Goal: Navigation & Orientation: Find specific page/section

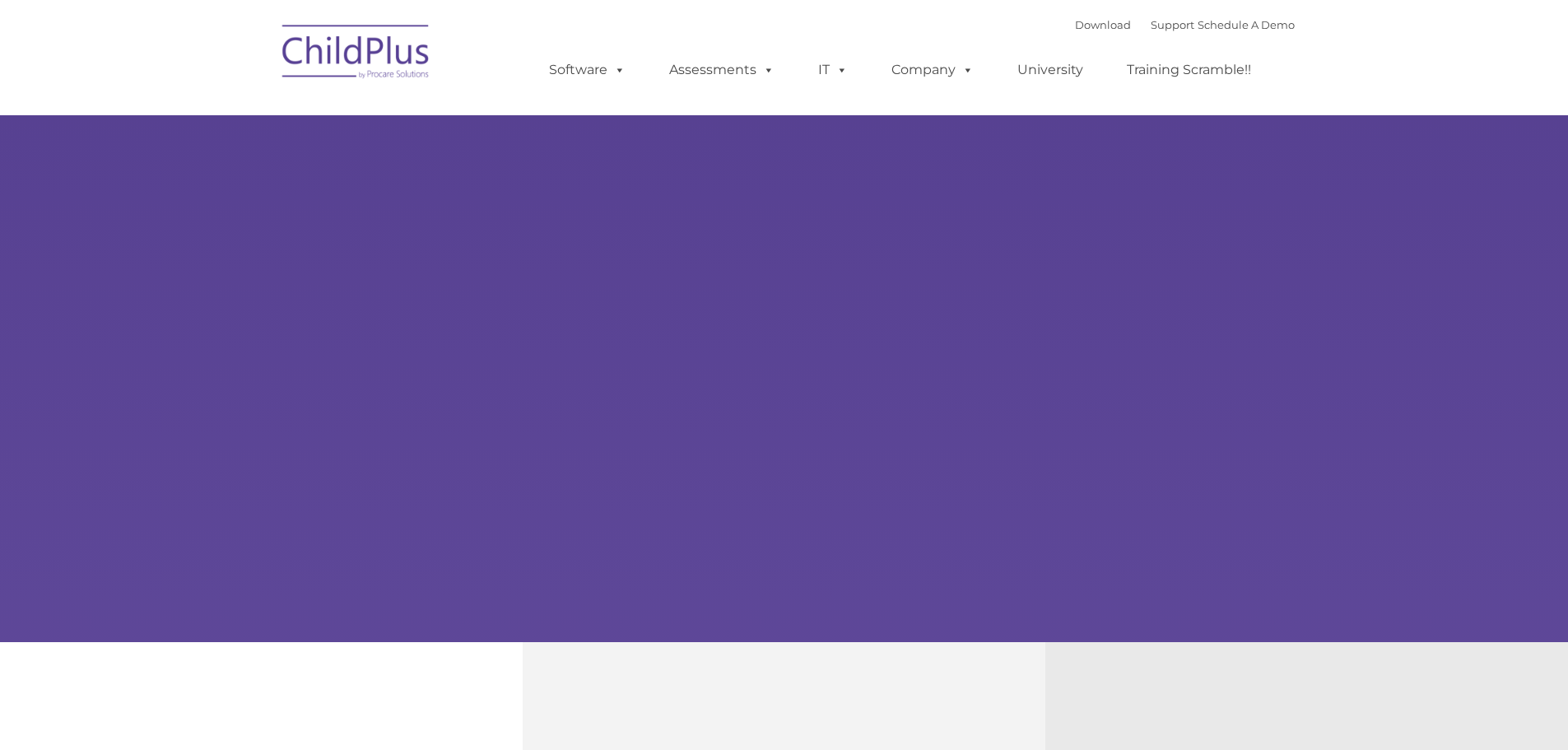
select select "MEDIUM"
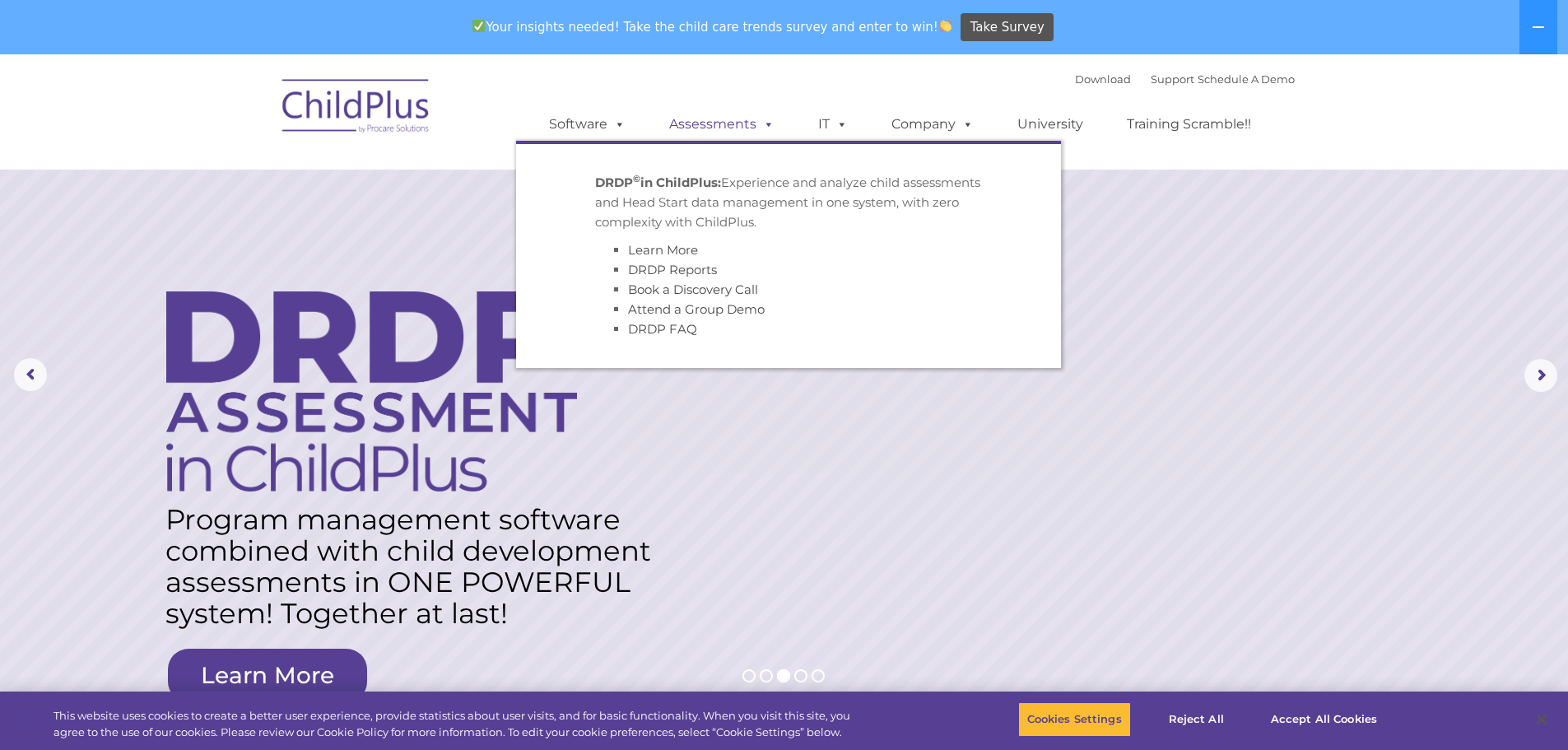
click at [685, 123] on link "Assessments" at bounding box center [722, 124] width 138 height 33
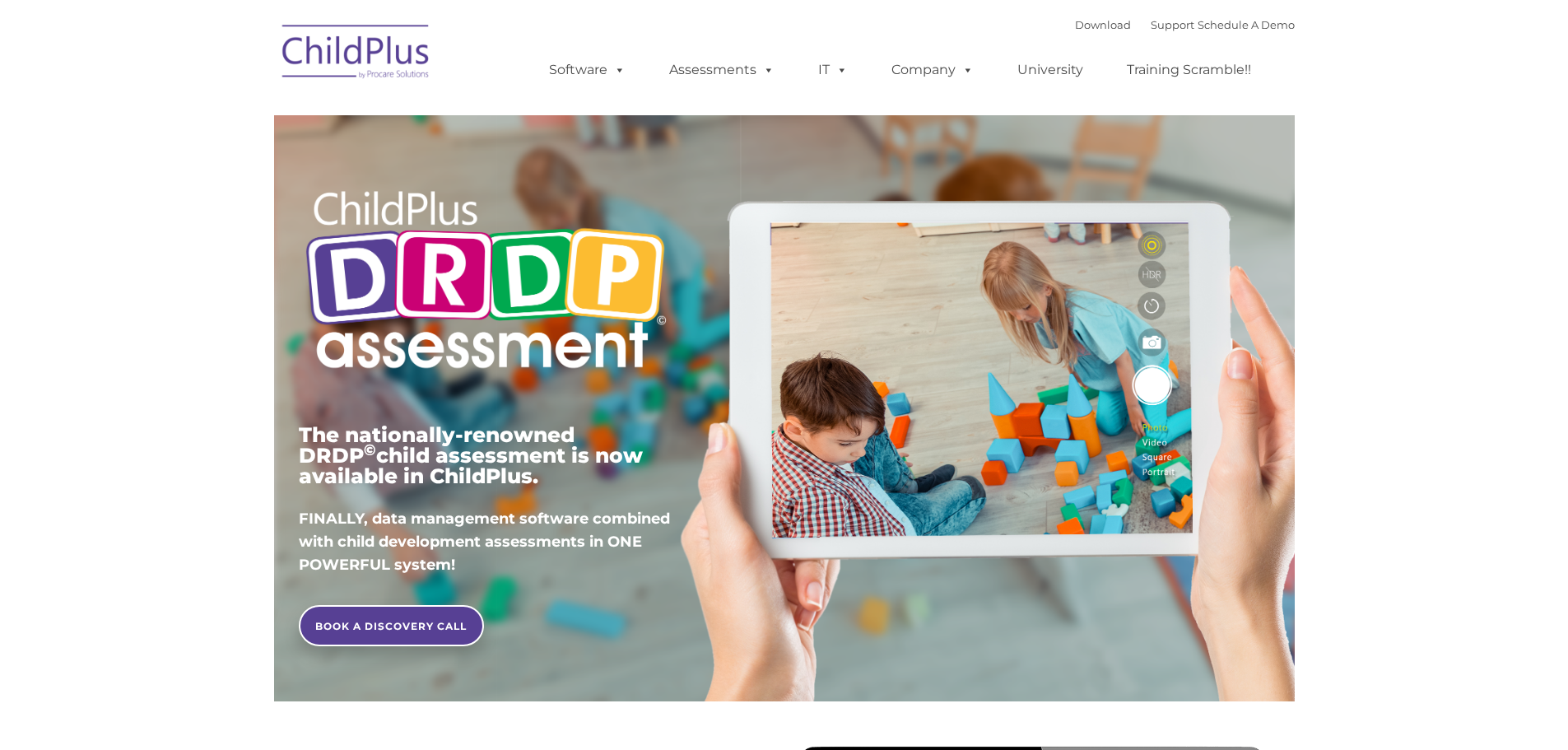
type input ""
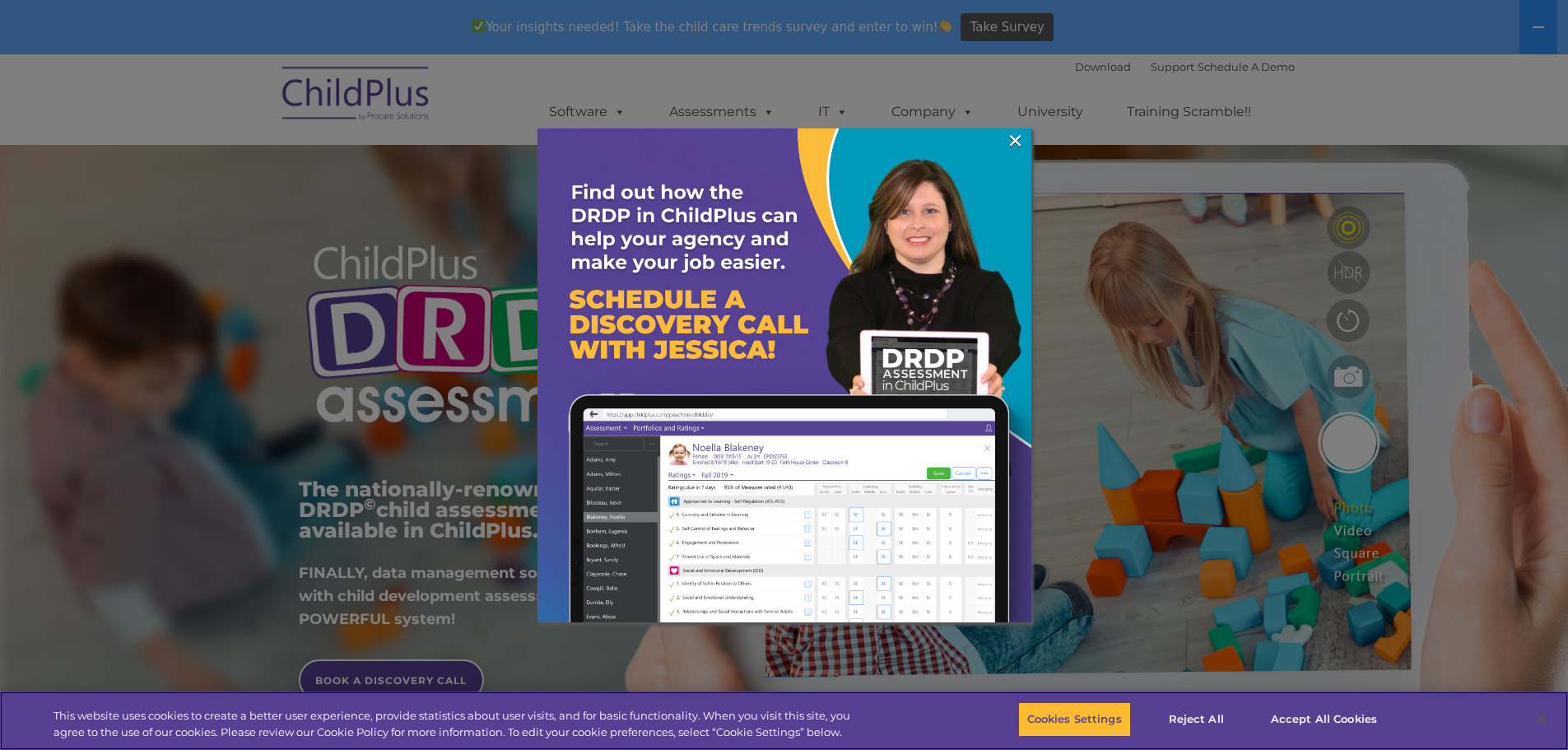
drag, startPoint x: 1457, startPoint y: 725, endPoint x: 1429, endPoint y: 749, distance: 36.9
click at [1449, 739] on div "Cookies Settings Reject All Accept All Cookies" at bounding box center [1207, 721] width 690 height 59
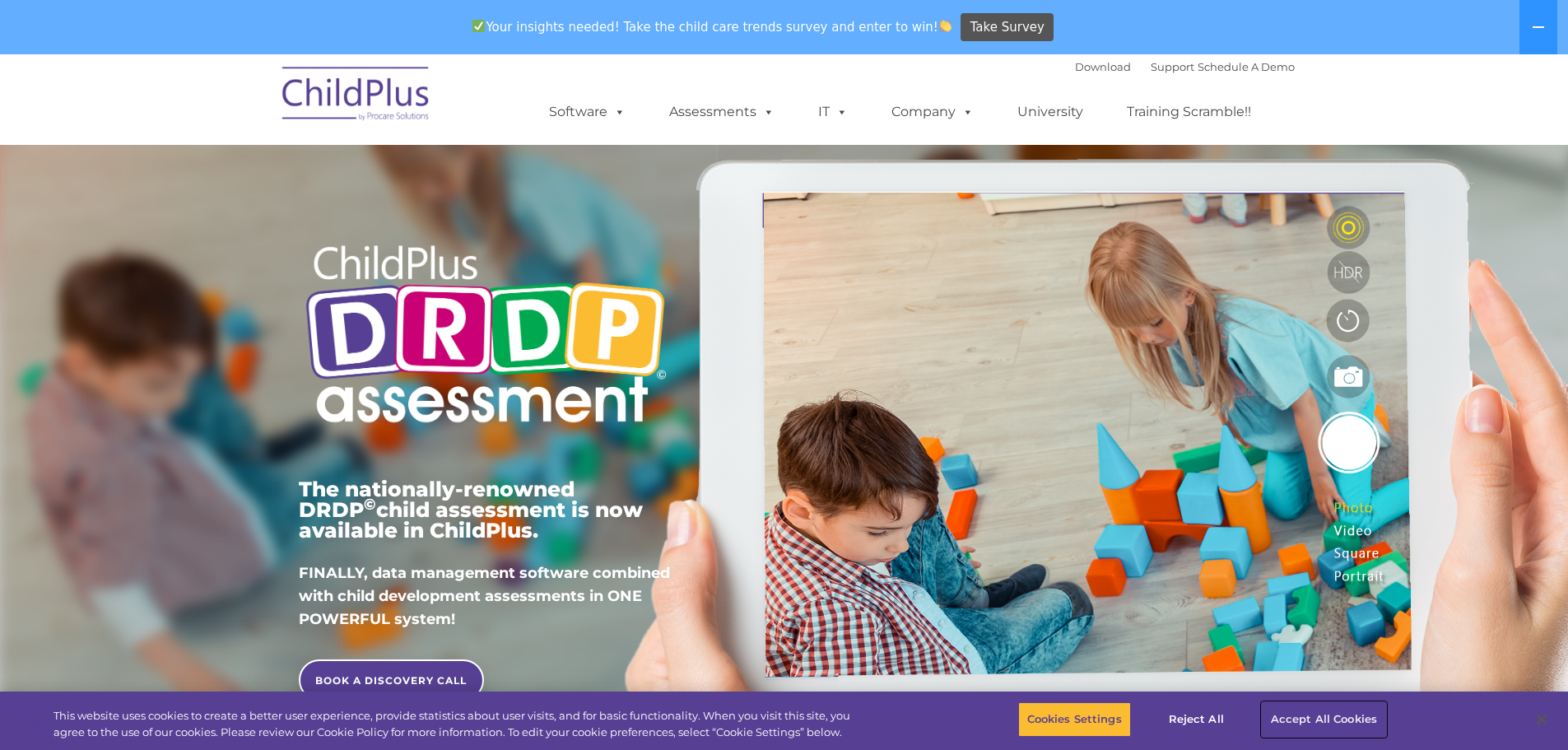
click at [1312, 717] on button "Accept All Cookies" at bounding box center [1324, 719] width 125 height 35
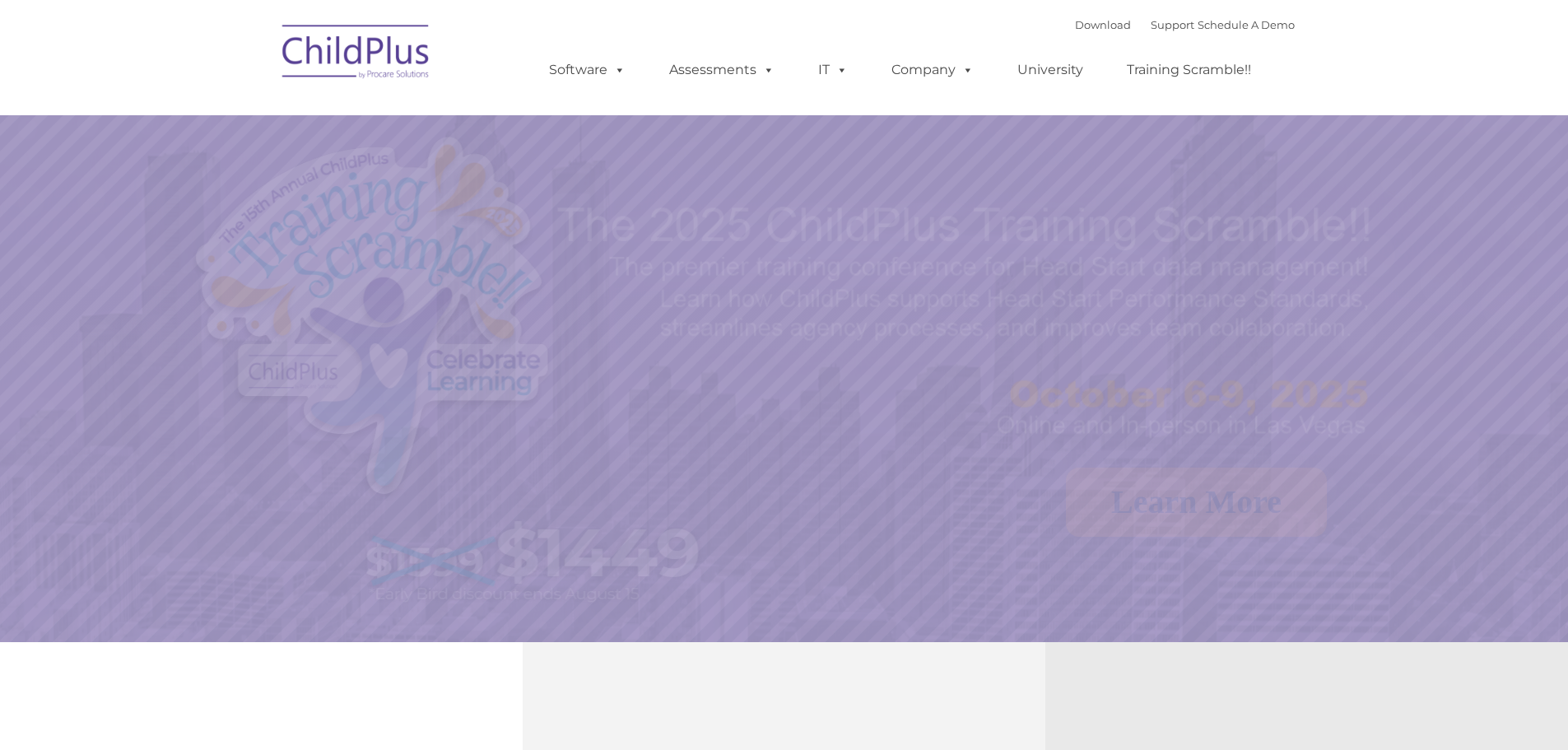
select select "MEDIUM"
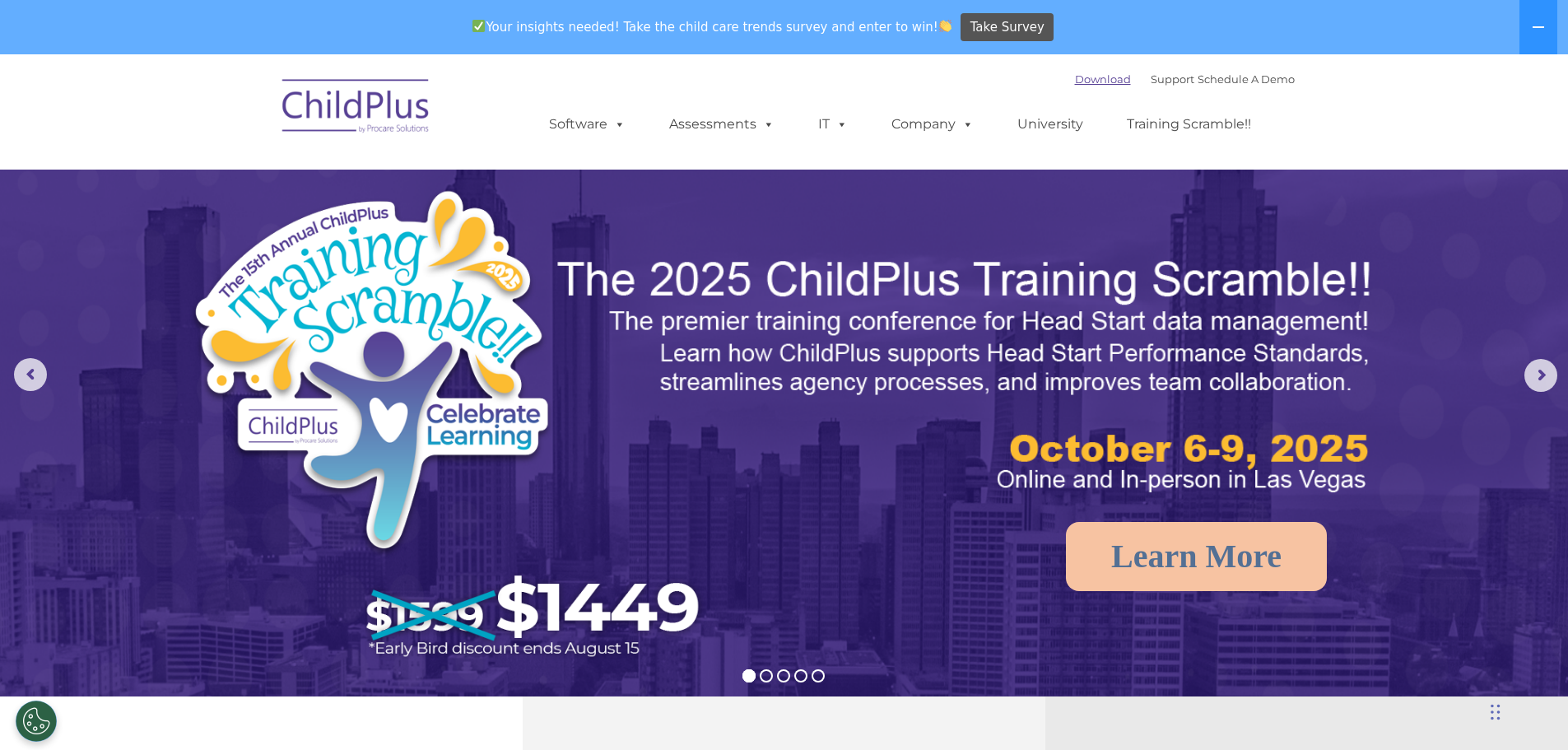
click at [1075, 77] on link "Download" at bounding box center [1102, 79] width 56 height 13
